Goal: Information Seeking & Learning: Learn about a topic

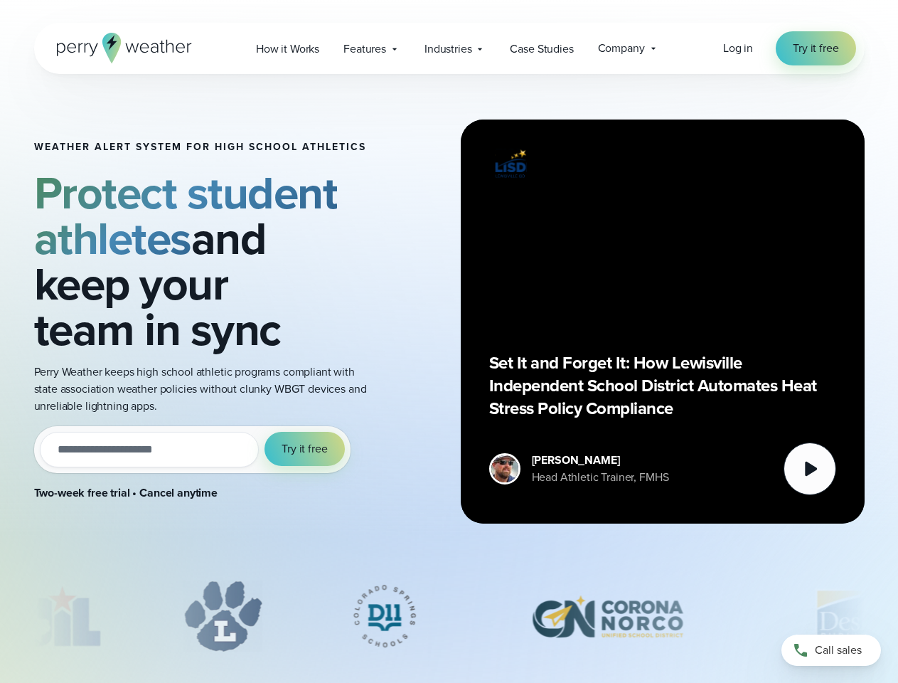
click at [449, 341] on div "Weather Alert System for High School Athletics Protect student athletes and kee…" at bounding box center [449, 321] width 831 height 495
click at [449, 48] on span "Industries" at bounding box center [448, 49] width 47 height 17
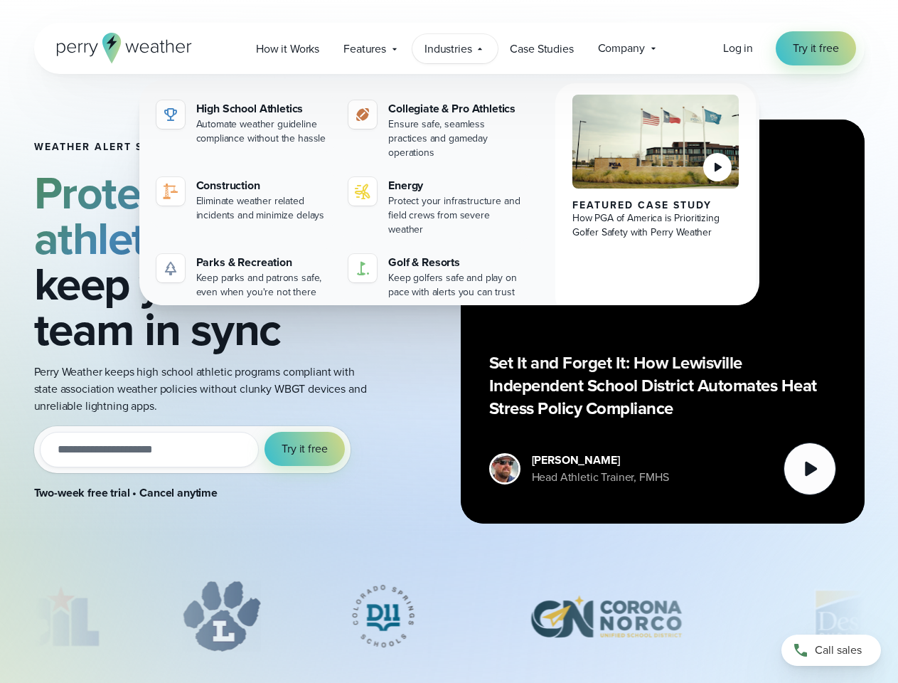
click at [192, 449] on input "email" at bounding box center [150, 450] width 220 height 36
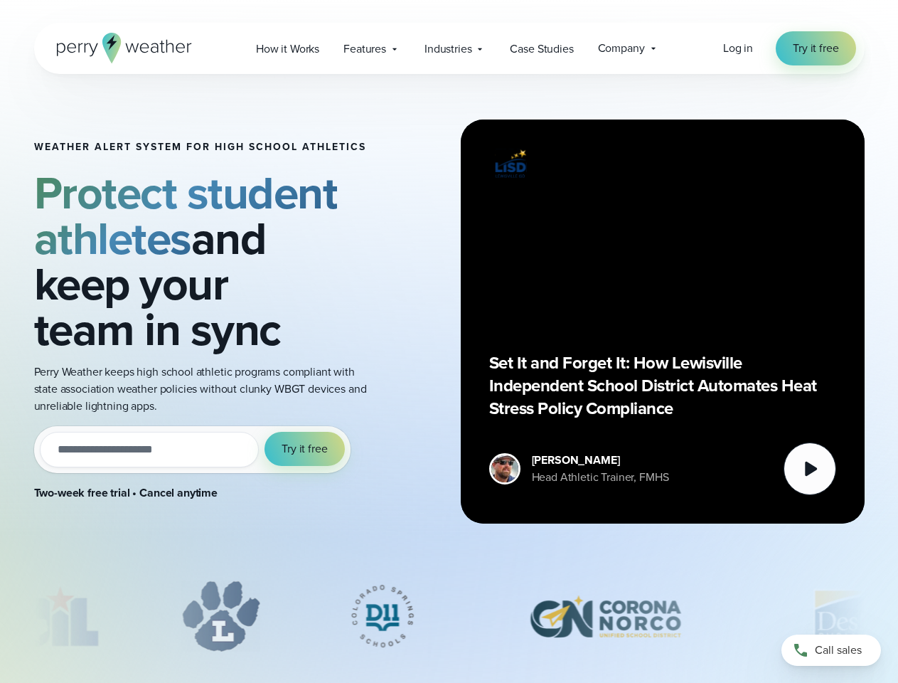
click at [305, 449] on span "Try it free" at bounding box center [305, 448] width 46 height 17
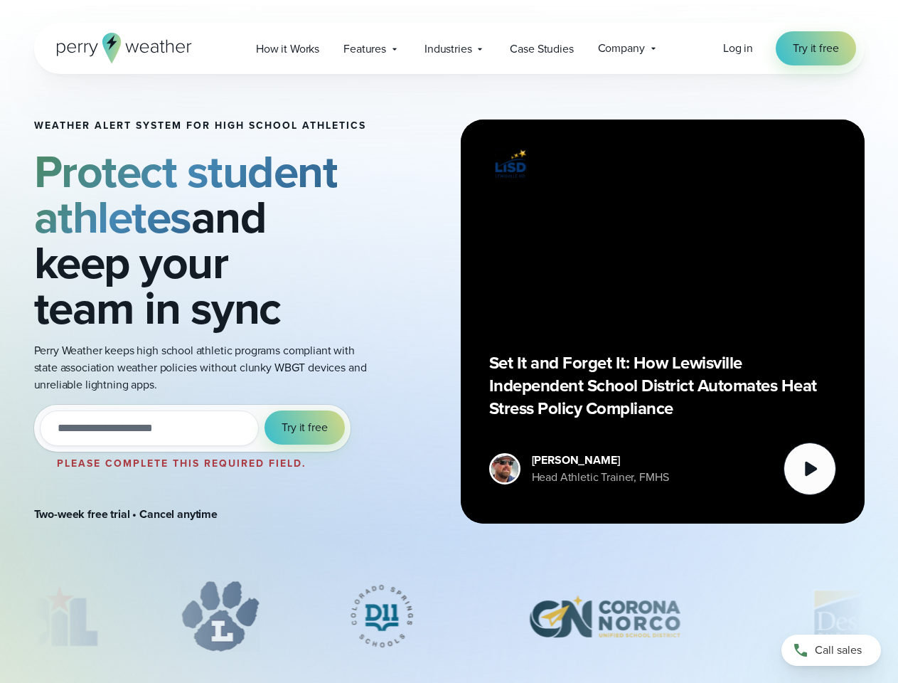
click at [663, 321] on div "Set It and Forget It: How Lewisville Independent School District Automates Heat…" at bounding box center [662, 321] width 347 height 347
click at [810, 469] on icon at bounding box center [811, 468] width 12 height 15
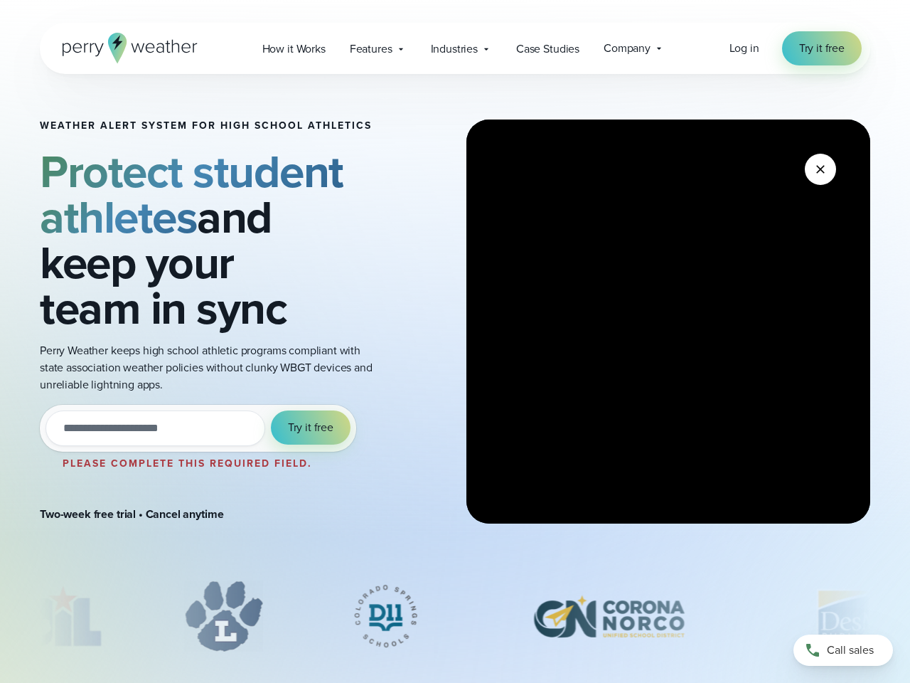
click at [449, 616] on div "slideshow" at bounding box center [455, 615] width 831 height 71
click at [0, 616] on div at bounding box center [455, 619] width 910 height 78
